Goal: Task Accomplishment & Management: Use online tool/utility

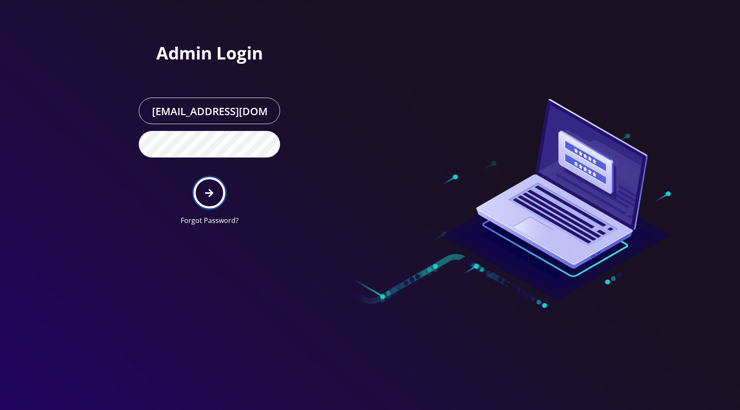
click at [210, 192] on icon "submit" at bounding box center [209, 193] width 8 height 8
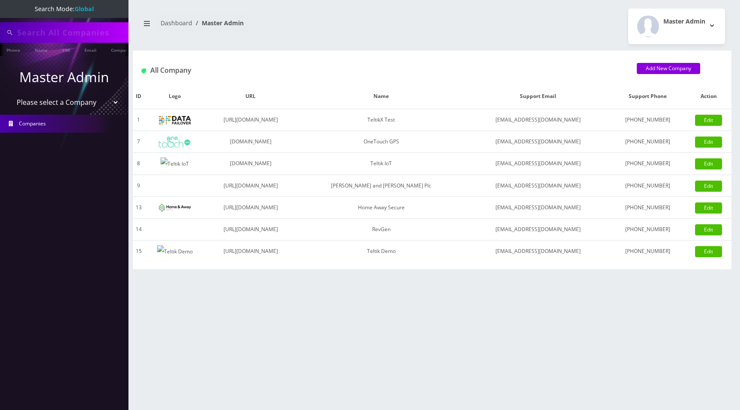
type input "91008790281"
click at [79, 102] on select "Please select a Company TeltikX Test OneTouch GPS Teltik IoT [PERSON_NAME] and …" at bounding box center [64, 103] width 109 height 16
select select "1"
click at [10, 95] on select "Please select a Company TeltikX Test OneTouch GPS Teltik IoT [PERSON_NAME] and …" at bounding box center [64, 103] width 109 height 16
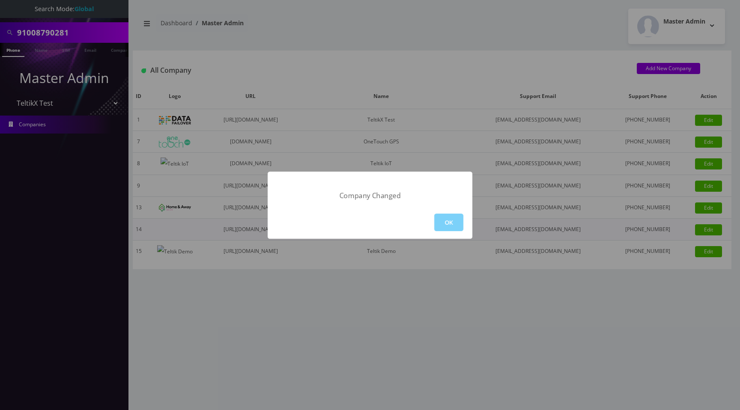
click at [446, 225] on button "OK" at bounding box center [448, 223] width 29 height 18
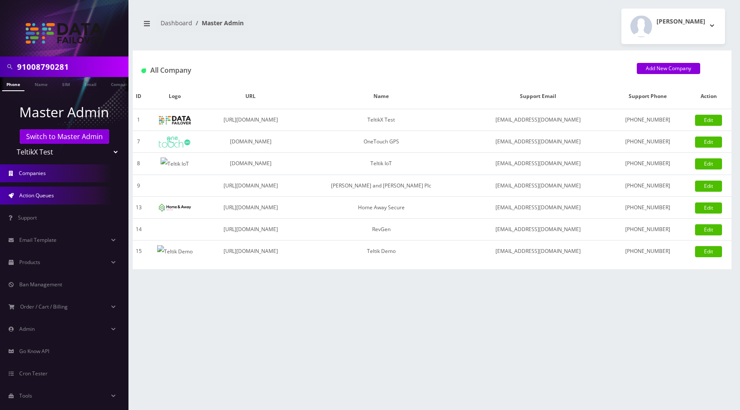
click at [42, 194] on span "Action Queues" at bounding box center [36, 195] width 35 height 7
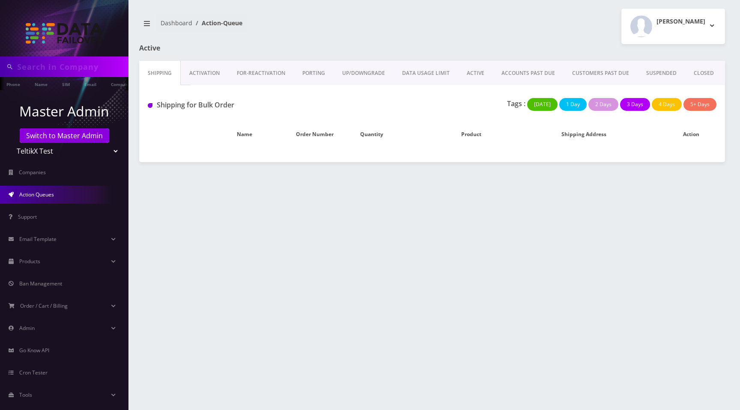
type input "91008790281"
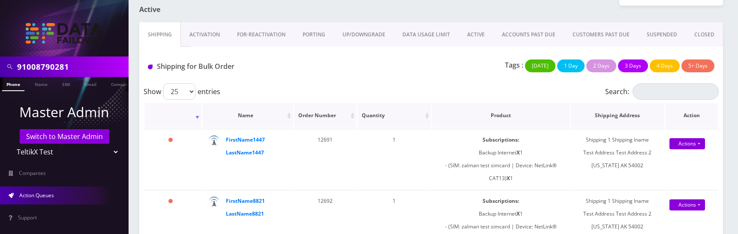
scroll to position [35, 0]
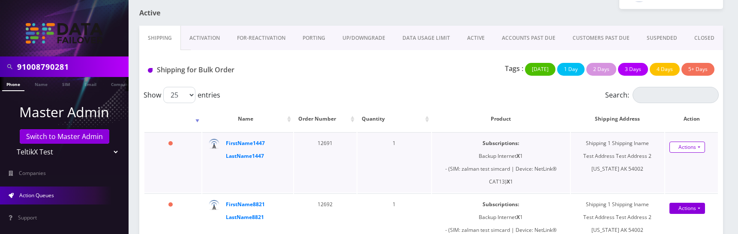
click at [693, 148] on link "Actions" at bounding box center [687, 147] width 36 height 11
drag, startPoint x: 365, startPoint y: 75, endPoint x: 355, endPoint y: 74, distance: 9.9
click at [365, 75] on div "Tags : Today 1 Day 2 Days 3 Days 4 Days 5+ Days" at bounding box center [527, 72] width 386 height 18
click at [204, 36] on link "Activation" at bounding box center [205, 38] width 48 height 25
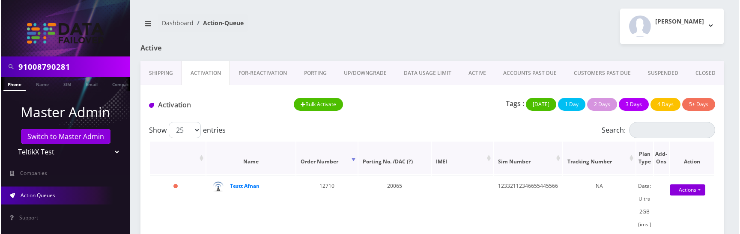
scroll to position [12, 0]
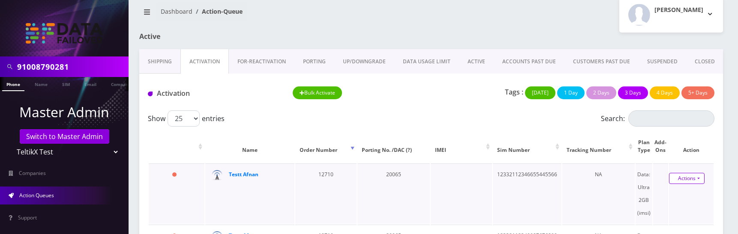
click at [682, 175] on link "Actions" at bounding box center [687, 178] width 36 height 11
click at [674, 193] on link "Activate" at bounding box center [687, 194] width 69 height 13
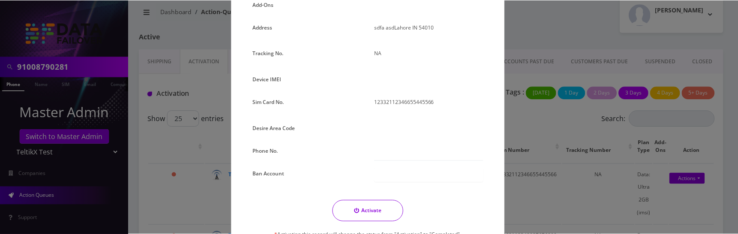
scroll to position [161, 0]
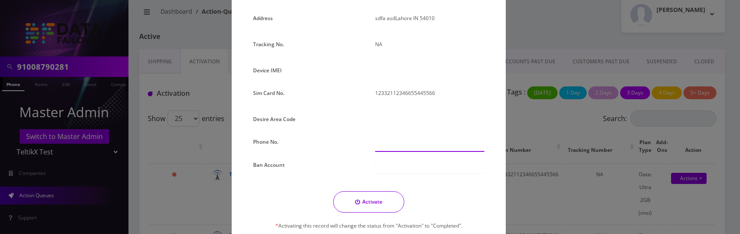
click at [388, 143] on input "text" at bounding box center [429, 144] width 109 height 16
type input "345-678-9000"
click at [371, 205] on button "Activate" at bounding box center [368, 201] width 71 height 21
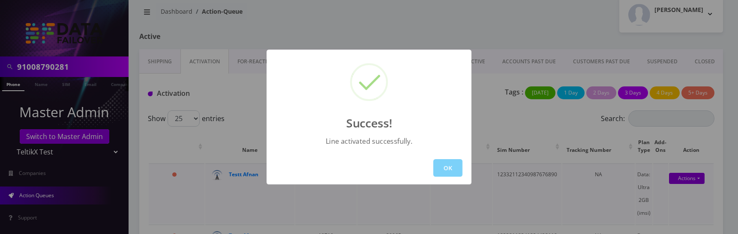
click at [451, 167] on button "OK" at bounding box center [447, 168] width 29 height 18
